Goal: Task Accomplishment & Management: Manage account settings

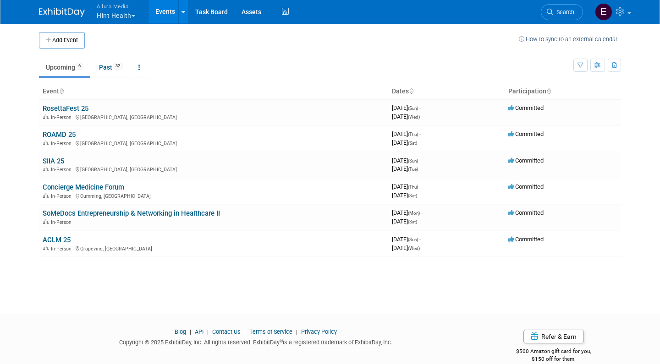
click at [134, 15] on span "button" at bounding box center [133, 16] width 4 height 2
click at [189, 297] on div "Add Event How to sync to an external calendar... New Event Duplicate Event Warn…" at bounding box center [330, 160] width 596 height 275
click at [134, 14] on button "Allura Media Hint Health" at bounding box center [121, 12] width 51 height 24
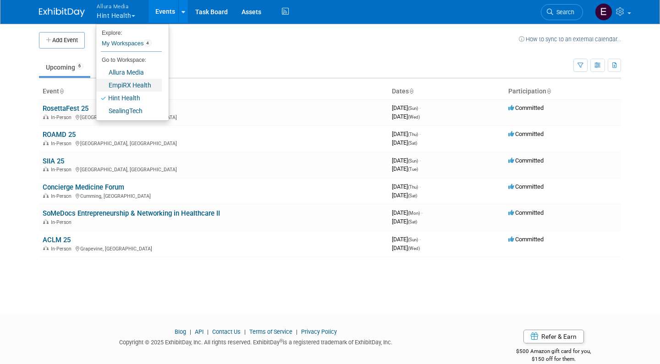
click at [133, 84] on link "EmpiRX Health" at bounding box center [129, 85] width 66 height 13
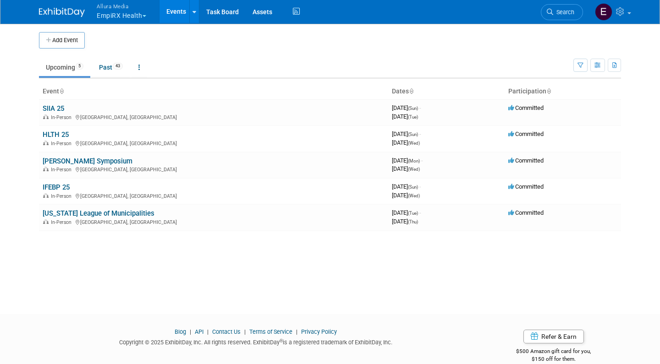
click at [139, 13] on button "Allura Media EmpiRX Health" at bounding box center [127, 12] width 62 height 24
click at [139, 108] on link "SealingTech" at bounding box center [129, 110] width 66 height 13
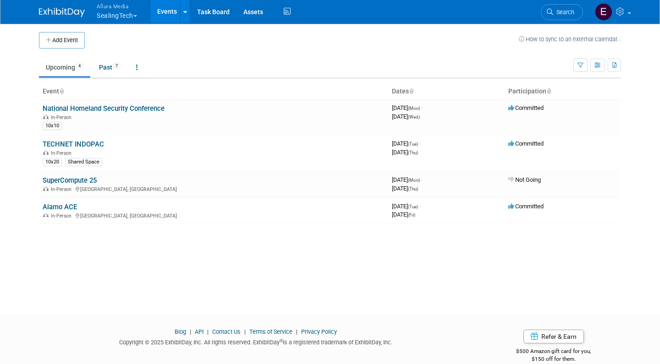
click at [133, 16] on button "Allura Media SealingTech" at bounding box center [122, 12] width 53 height 24
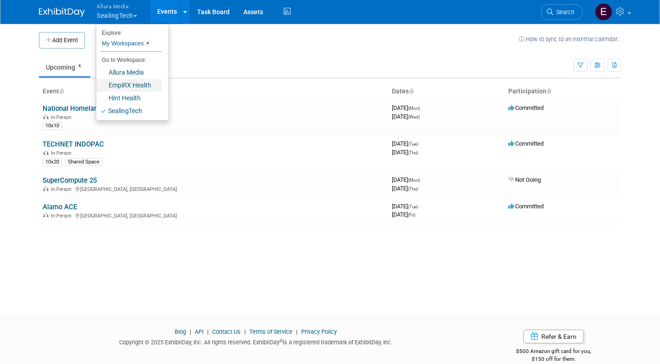
click at [132, 83] on link "EmpiRX Health" at bounding box center [129, 85] width 66 height 13
